Goal: Information Seeking & Learning: Check status

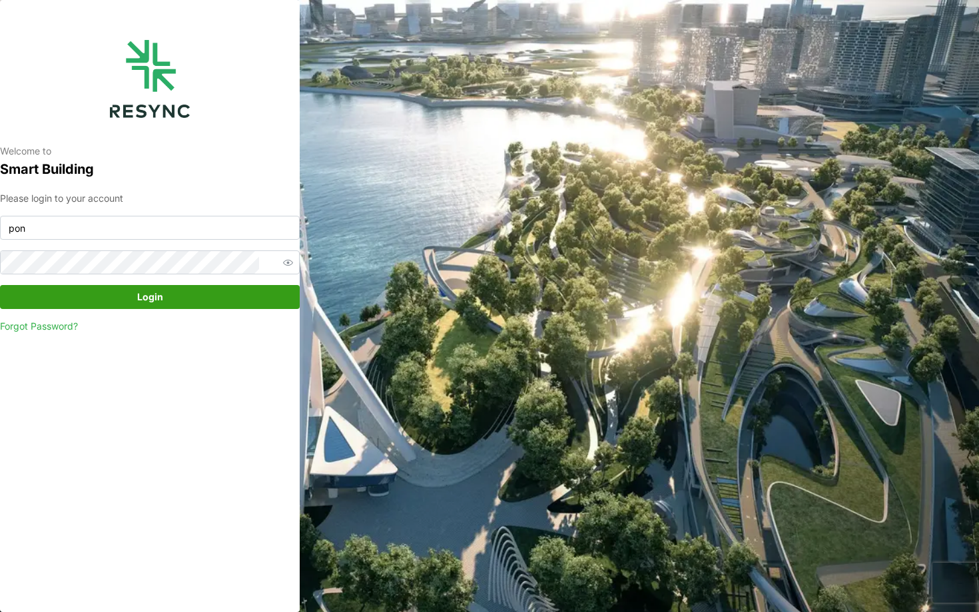
type input "ponte_group_display@resynctech.com"
click at [126, 300] on span "Login" at bounding box center [150, 297] width 274 height 23
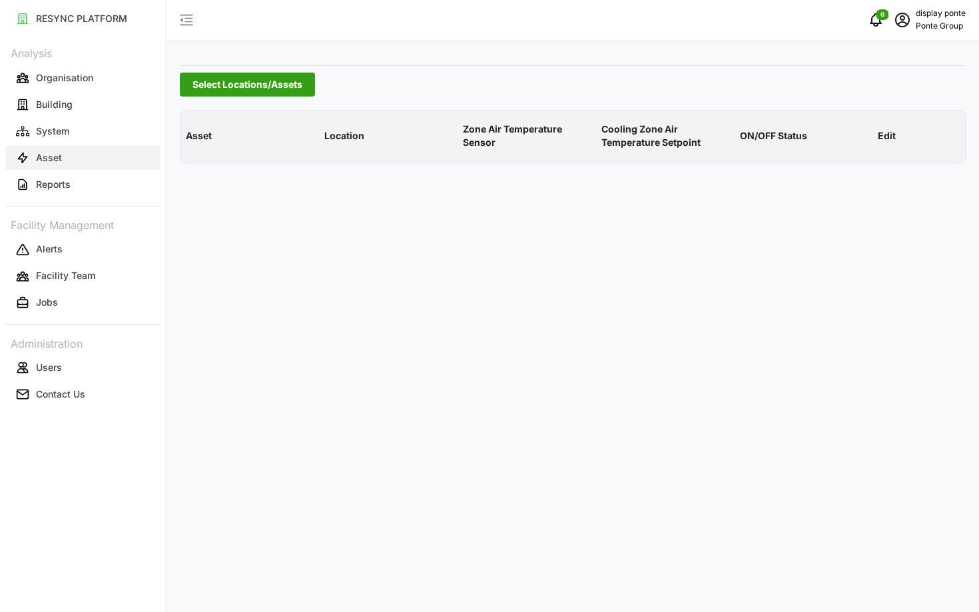
click at [73, 161] on button "Asset" at bounding box center [82, 158] width 155 height 24
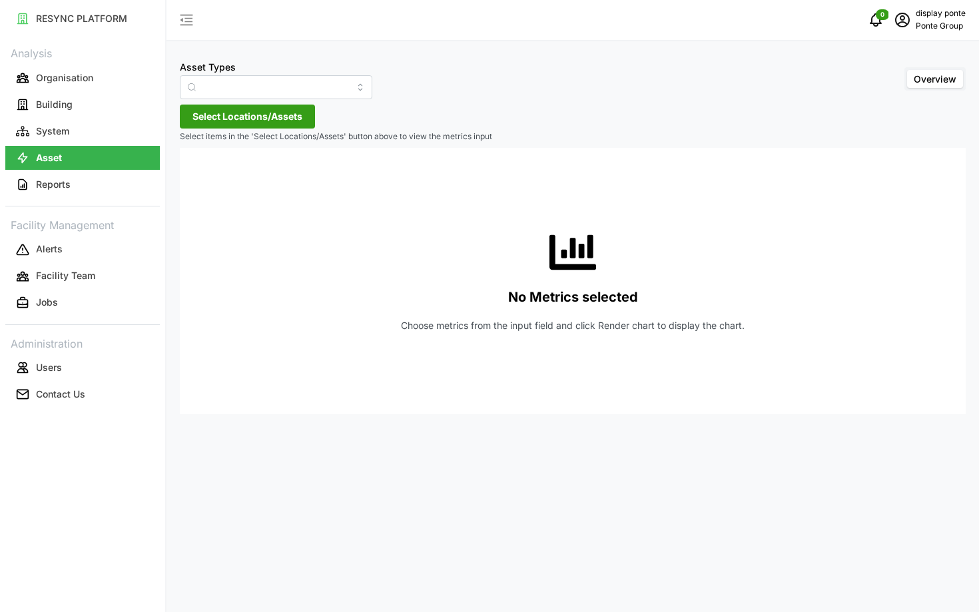
type input "Air Handling Unit"
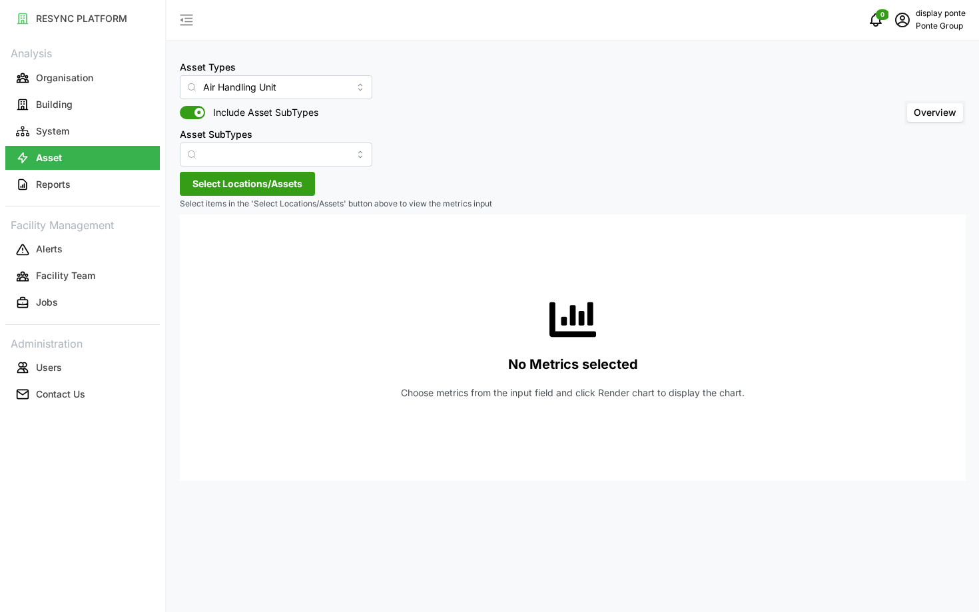
click at [258, 102] on div "Asset Types Air Handling Unit Include Asset SubTypes Asset SubTypes" at bounding box center [276, 113] width 192 height 108
click at [244, 93] on input "Air Handling Unit" at bounding box center [276, 87] width 192 height 24
click at [388, 175] on div "Asset Types Air Handling Unit Include Asset SubTypes Asset SubTypes Overview Se…" at bounding box center [573, 306] width 813 height 612
click at [282, 190] on span "Select Locations/Assets" at bounding box center [247, 183] width 110 height 23
click at [212, 251] on div "MBFC" at bounding box center [273, 243] width 162 height 19
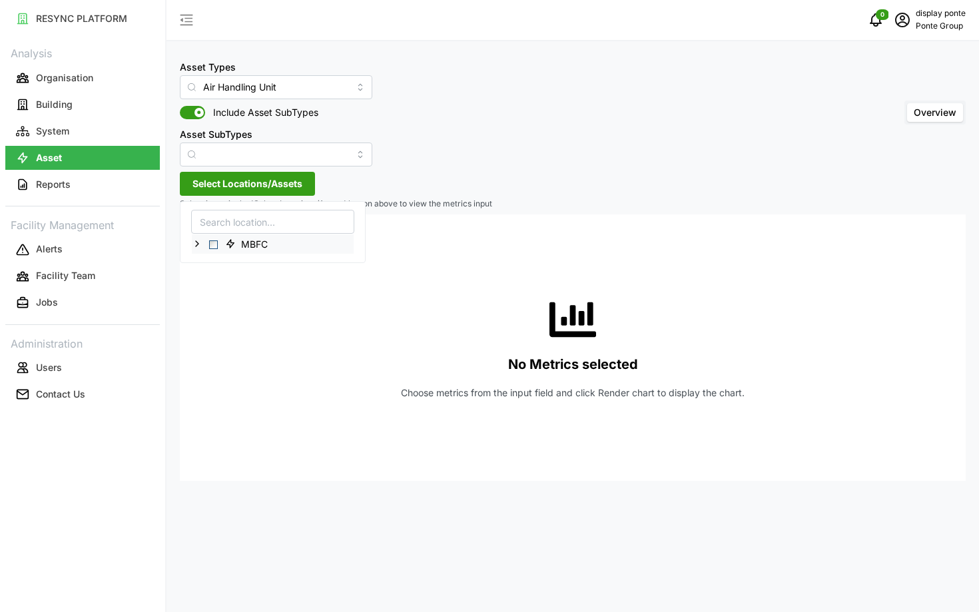
click at [212, 250] on div "MBFC" at bounding box center [273, 243] width 162 height 19
click at [212, 247] on span "Select MBFC" at bounding box center [213, 244] width 9 height 9
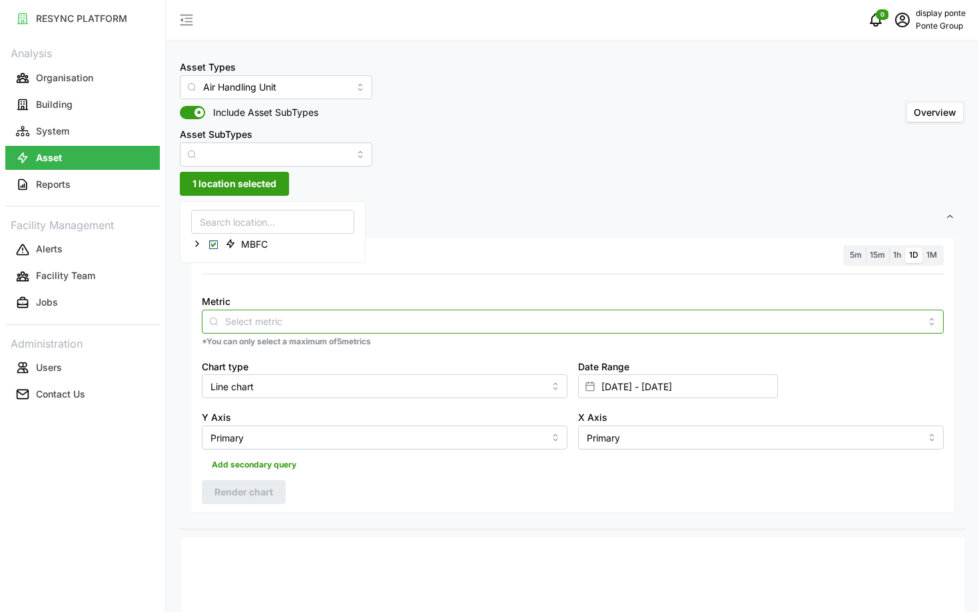
click at [300, 313] on div at bounding box center [573, 322] width 742 height 24
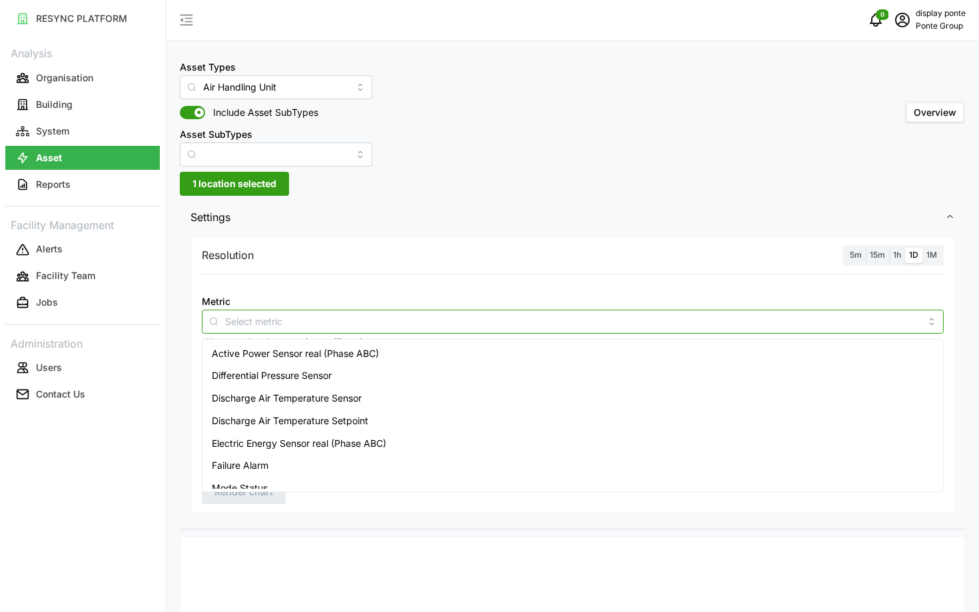
click at [282, 355] on span "Active Power Sensor real (Phase ABC)" at bounding box center [295, 353] width 167 height 15
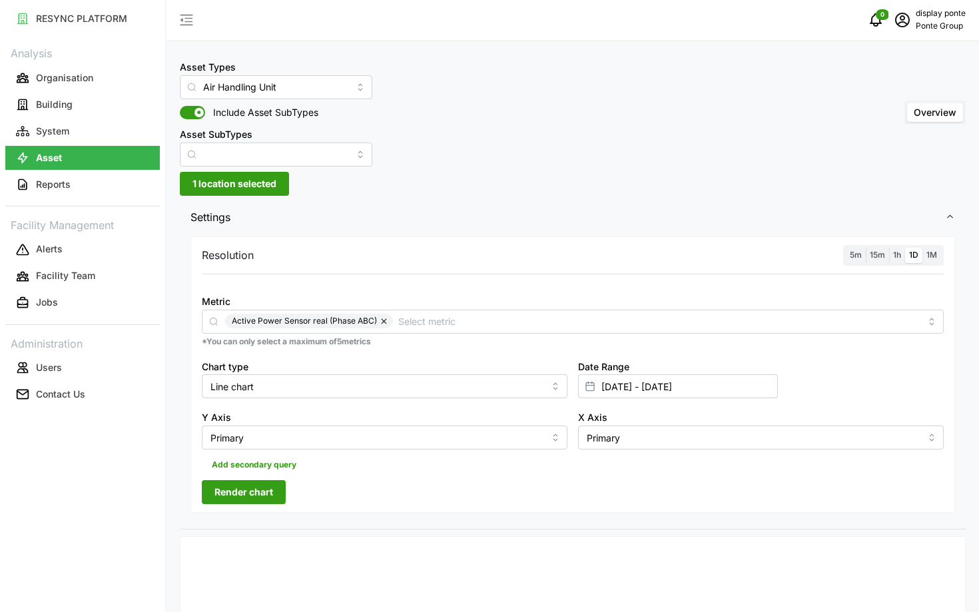
click at [851, 253] on span "5m" at bounding box center [856, 255] width 12 height 10
click at [846, 248] on input "5m" at bounding box center [846, 248] width 0 height 0
click at [714, 379] on input "[DATE] - [DATE]" at bounding box center [678, 386] width 200 height 24
click at [594, 245] on button "3" at bounding box center [597, 242] width 24 height 24
type input "[DATE] - [DATE]"
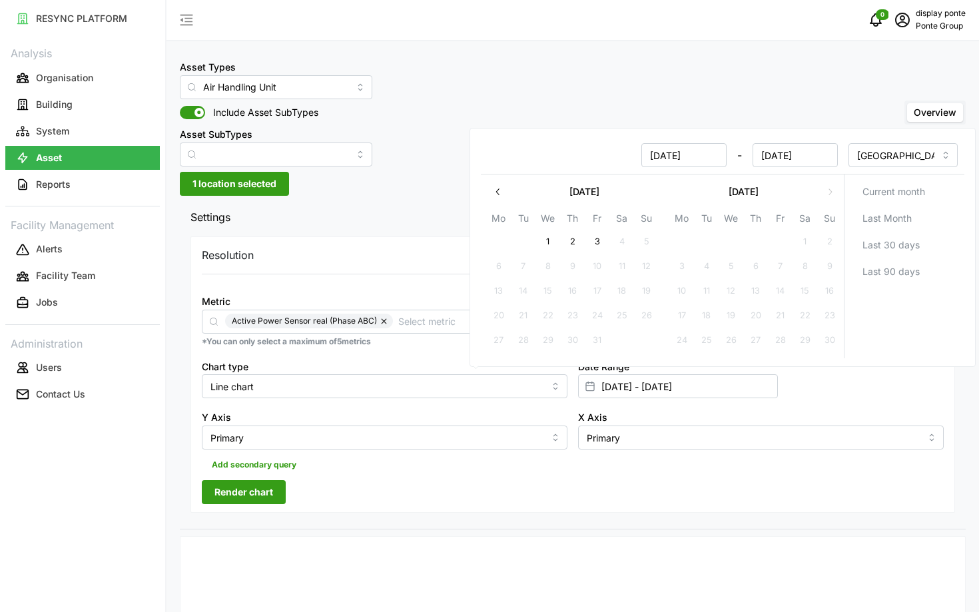
type input "[DATE]"
click at [557, 246] on button "1" at bounding box center [548, 242] width 24 height 24
type input "[DATE] - [DATE]"
type input "[DATE]"
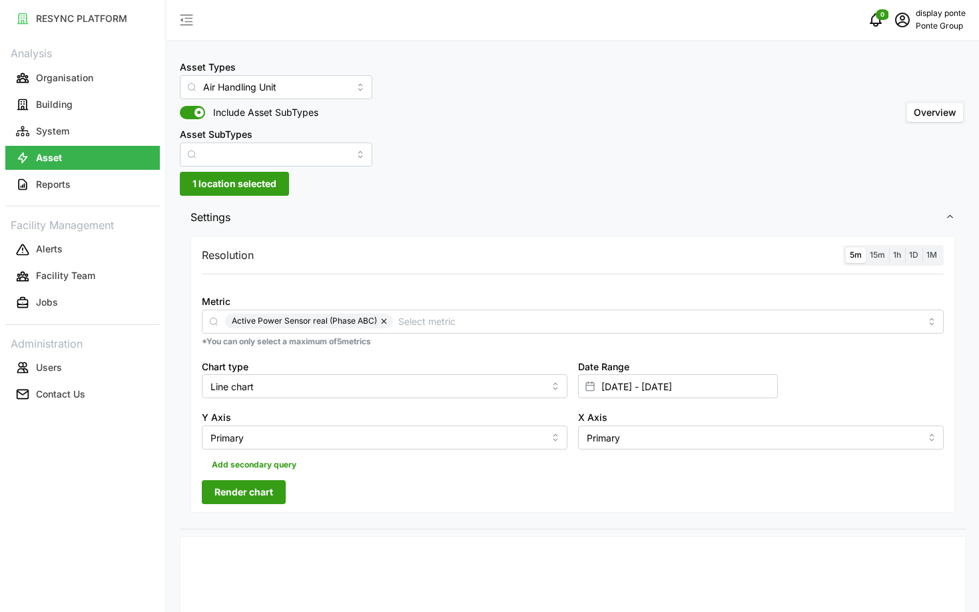
click at [258, 498] on span "Render chart" at bounding box center [243, 492] width 59 height 23
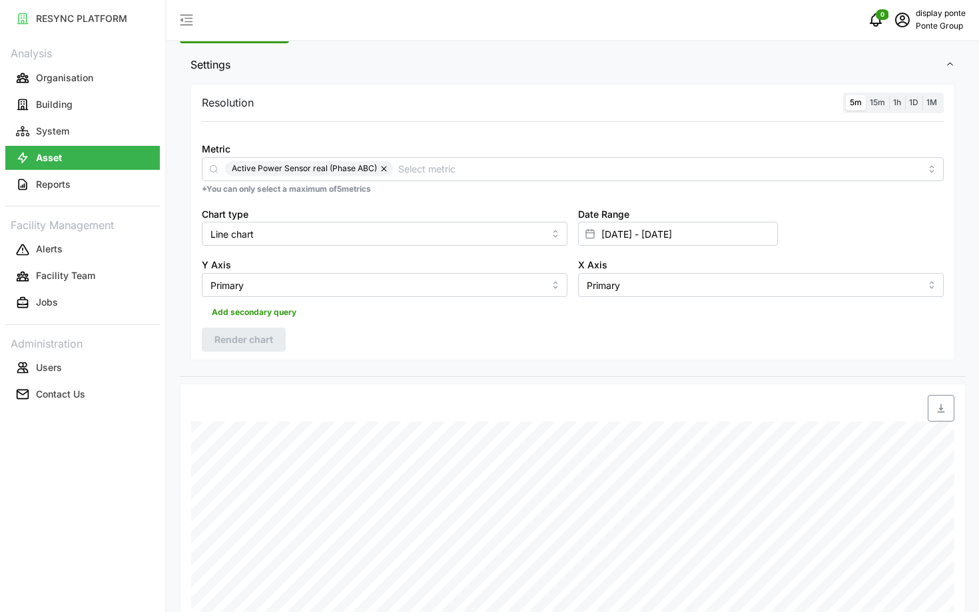
scroll to position [466, 0]
